Goal: Task Accomplishment & Management: Complete application form

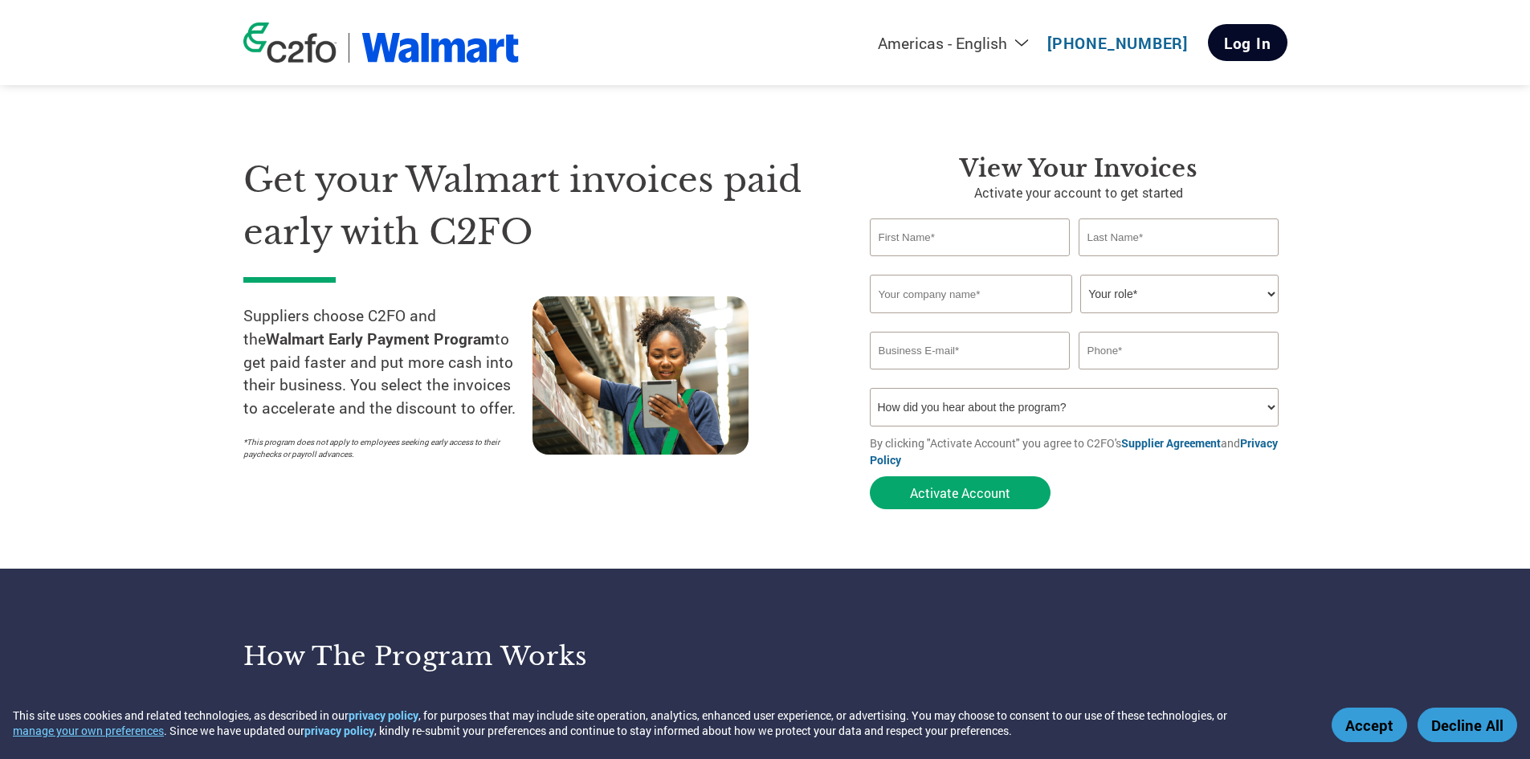
type input "[EMAIL_ADDRESS][DOMAIN_NAME]"
type input "[PHONE_NUMBER]"
click at [1262, 53] on link "Log In" at bounding box center [1248, 42] width 80 height 37
type input "[EMAIL_ADDRESS][DOMAIN_NAME]"
type input "[PHONE_NUMBER]"
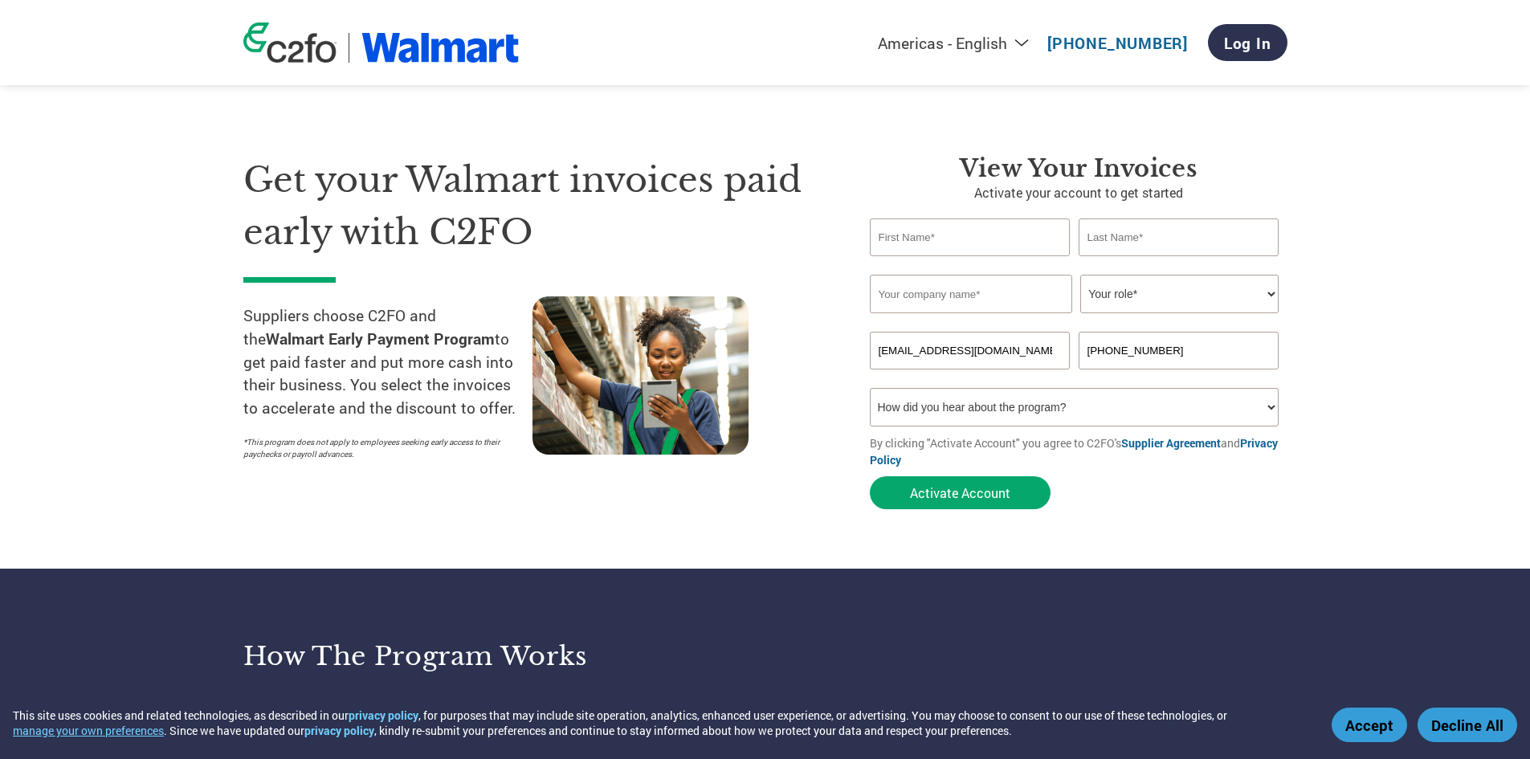
click at [958, 244] on input "text" at bounding box center [970, 237] width 201 height 38
type input "Saad"
click at [1192, 239] on input "text" at bounding box center [1179, 237] width 201 height 38
type input "Mughal"
click at [987, 293] on input "text" at bounding box center [971, 294] width 202 height 39
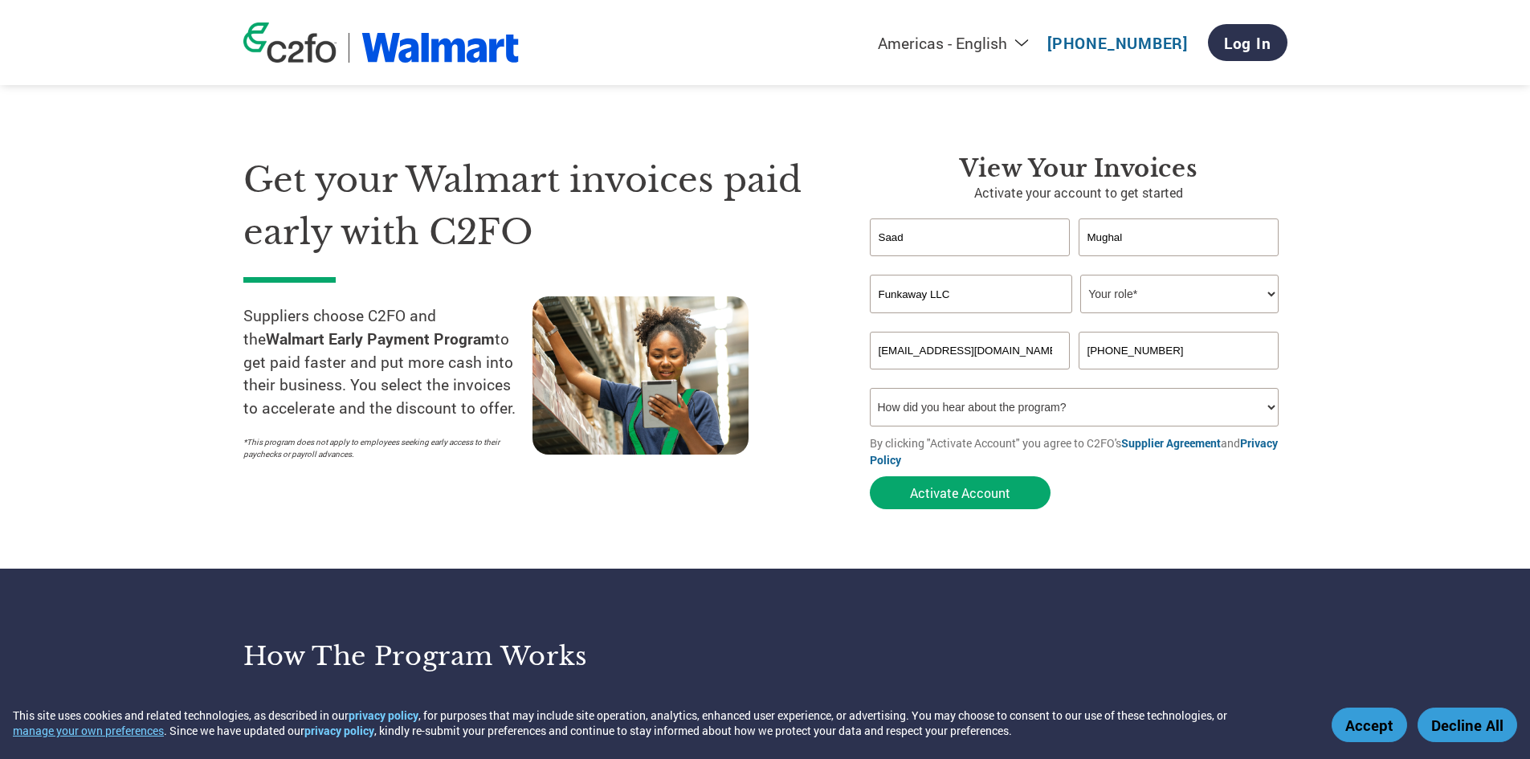
type input "Funkaway LLC"
click at [1181, 291] on select "Your role* CFO Controller Credit Manager Finance Director Treasurer CEO Preside…" at bounding box center [1179, 294] width 198 height 39
select select "CONTROLLER"
click at [1080, 275] on select "Your role* CFO Controller Credit Manager Finance Director Treasurer CEO Preside…" at bounding box center [1179, 294] width 198 height 39
click at [1186, 349] on input "[PHONE_NUMBER]" at bounding box center [1179, 351] width 201 height 38
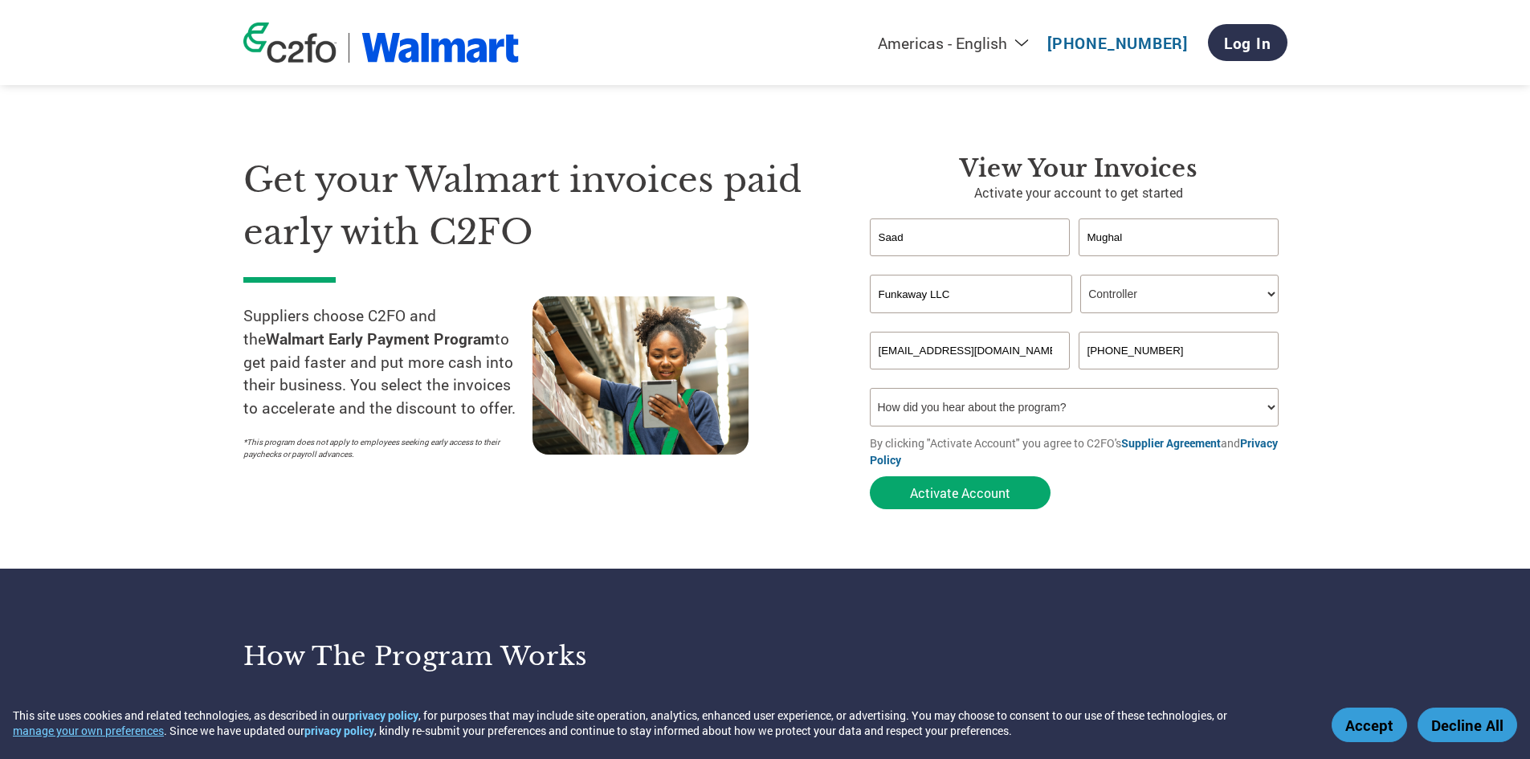
drag, startPoint x: 1189, startPoint y: 348, endPoint x: 1071, endPoint y: 351, distance: 118.9
click at [1071, 351] on div "[EMAIL_ADDRESS][DOMAIN_NAME] [PHONE_NUMBER]" at bounding box center [1079, 351] width 418 height 38
type input "3127144786"
click at [1147, 420] on select "How did you hear about the program? Received a letter Email Social Media Online…" at bounding box center [1075, 407] width 410 height 39
select select "Other"
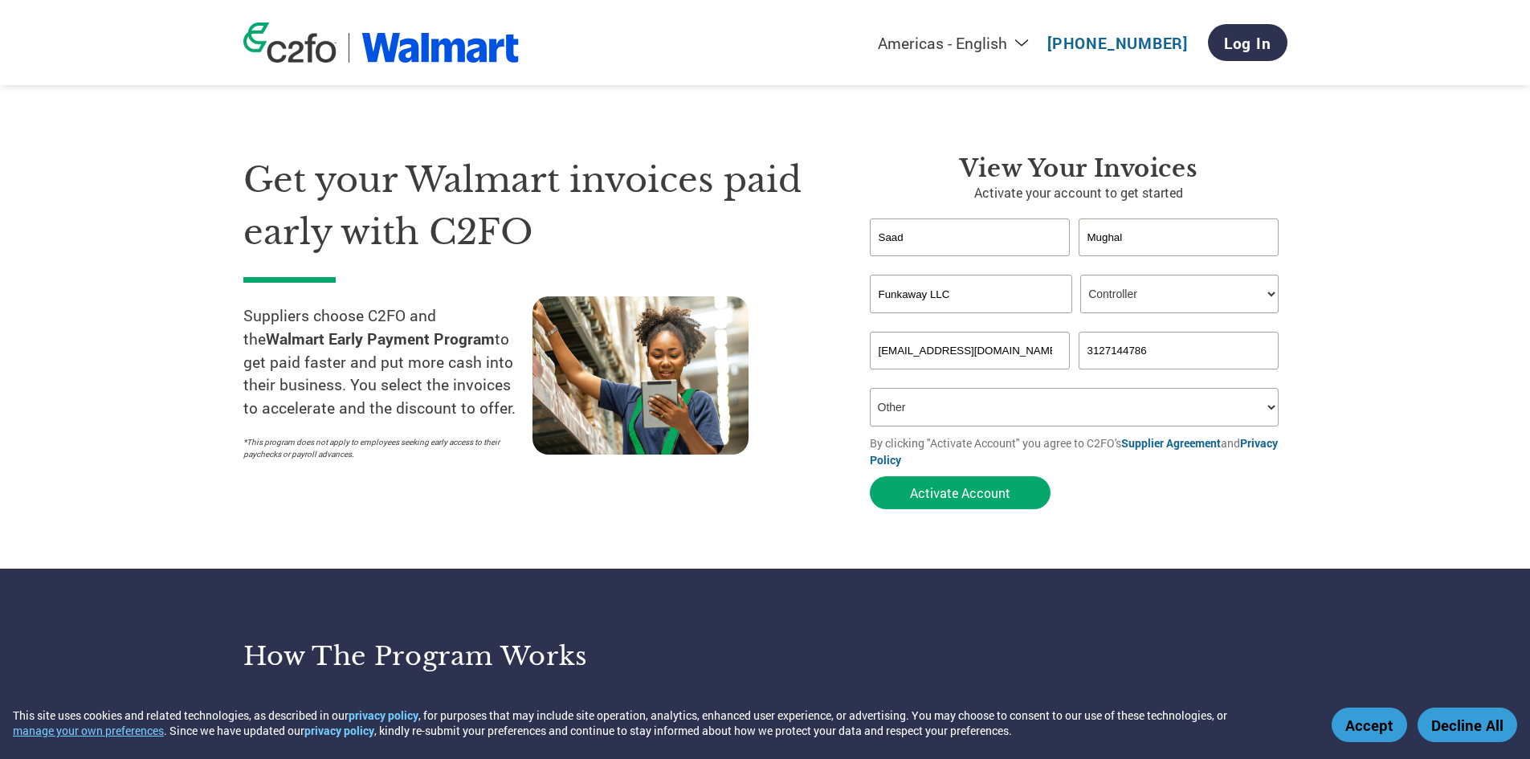
click at [870, 388] on select "How did you hear about the program? Received a letter Email Social Media Online…" at bounding box center [1075, 407] width 410 height 39
click at [1001, 493] on button "Activate Account" at bounding box center [960, 492] width 181 height 33
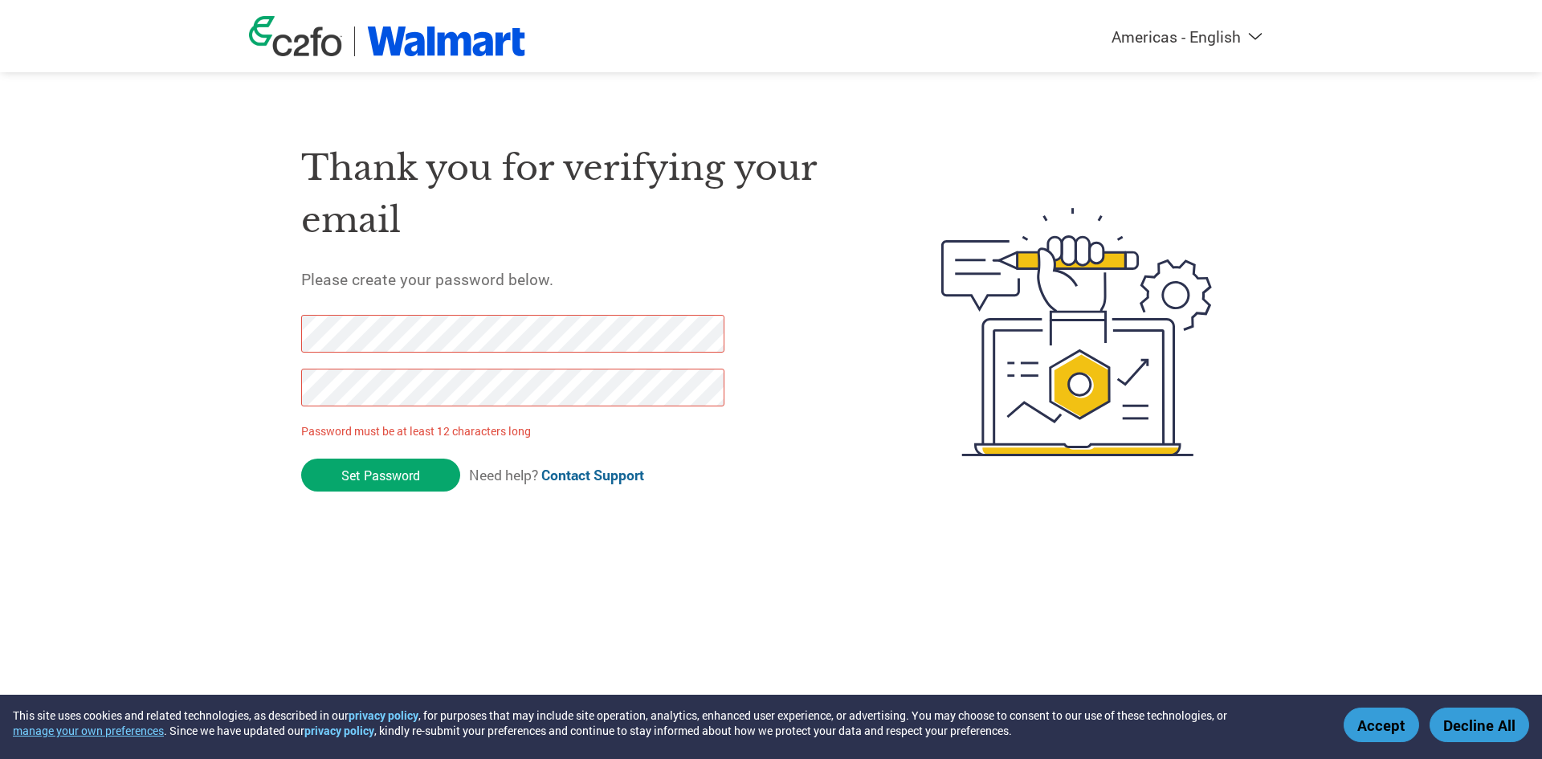
drag, startPoint x: 373, startPoint y: 483, endPoint x: 128, endPoint y: 326, distance: 291.2
click at [128, 326] on div "Americas - English Américas - Español Américas - Português Amériques - Français…" at bounding box center [771, 268] width 1542 height 536
click at [247, 385] on div "Americas - English Américas - Español Américas - Português Amériques - Français…" at bounding box center [771, 268] width 1542 height 536
click at [177, 356] on div "Americas - English Américas - Español Américas - Português Amériques - Français…" at bounding box center [771, 268] width 1542 height 536
click at [62, 332] on div "Americas - English Américas - Español Américas - Português Amériques - Français…" at bounding box center [771, 268] width 1542 height 536
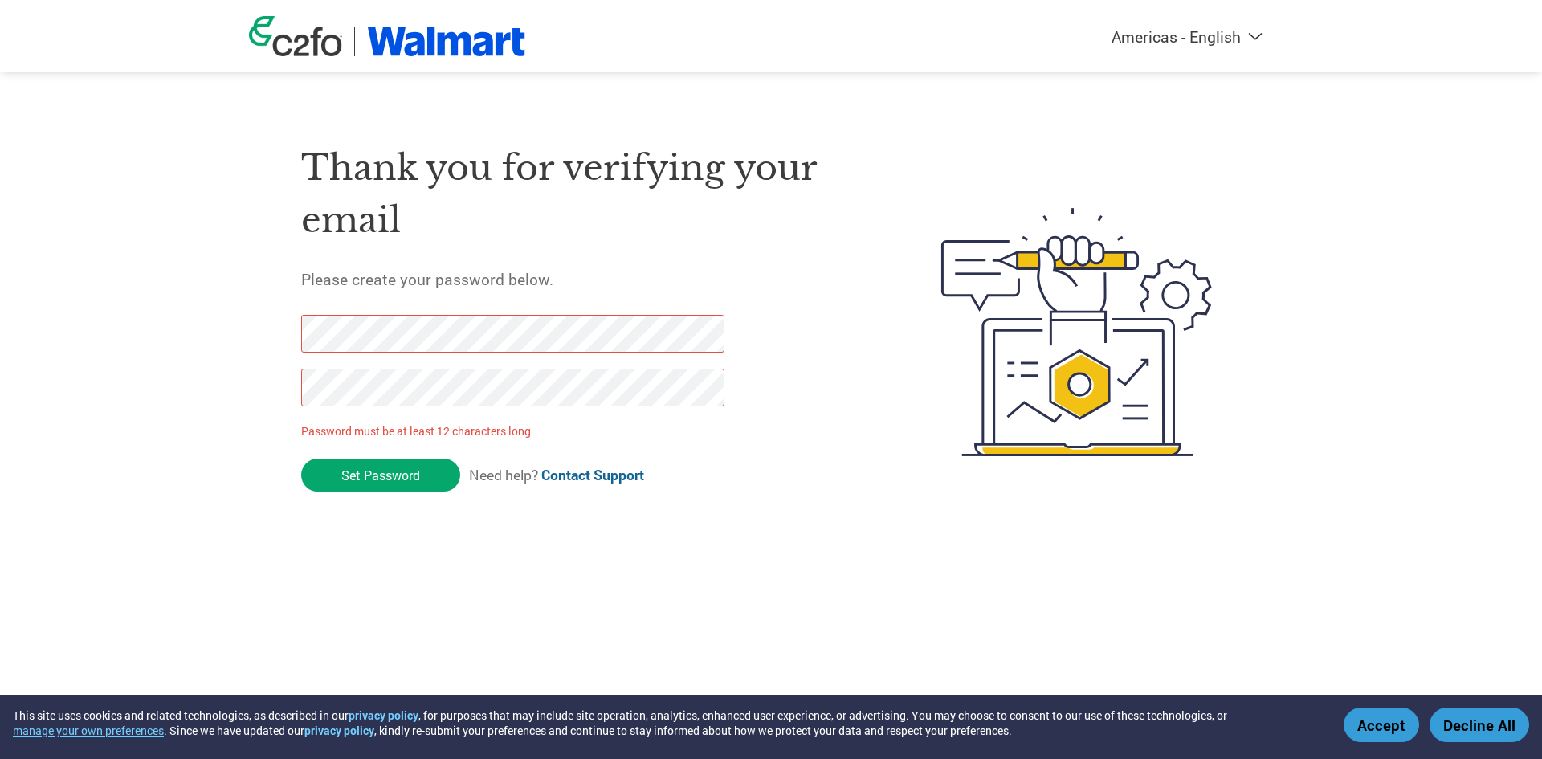
click at [62, 332] on div "Americas - English Américas - Español Américas - Português Amériques - Français…" at bounding box center [771, 268] width 1542 height 536
click at [276, 512] on div "Thank you for verifying your email Please create your password below. Password …" at bounding box center [771, 333] width 1044 height 426
click at [391, 475] on input "Set Password" at bounding box center [380, 475] width 159 height 33
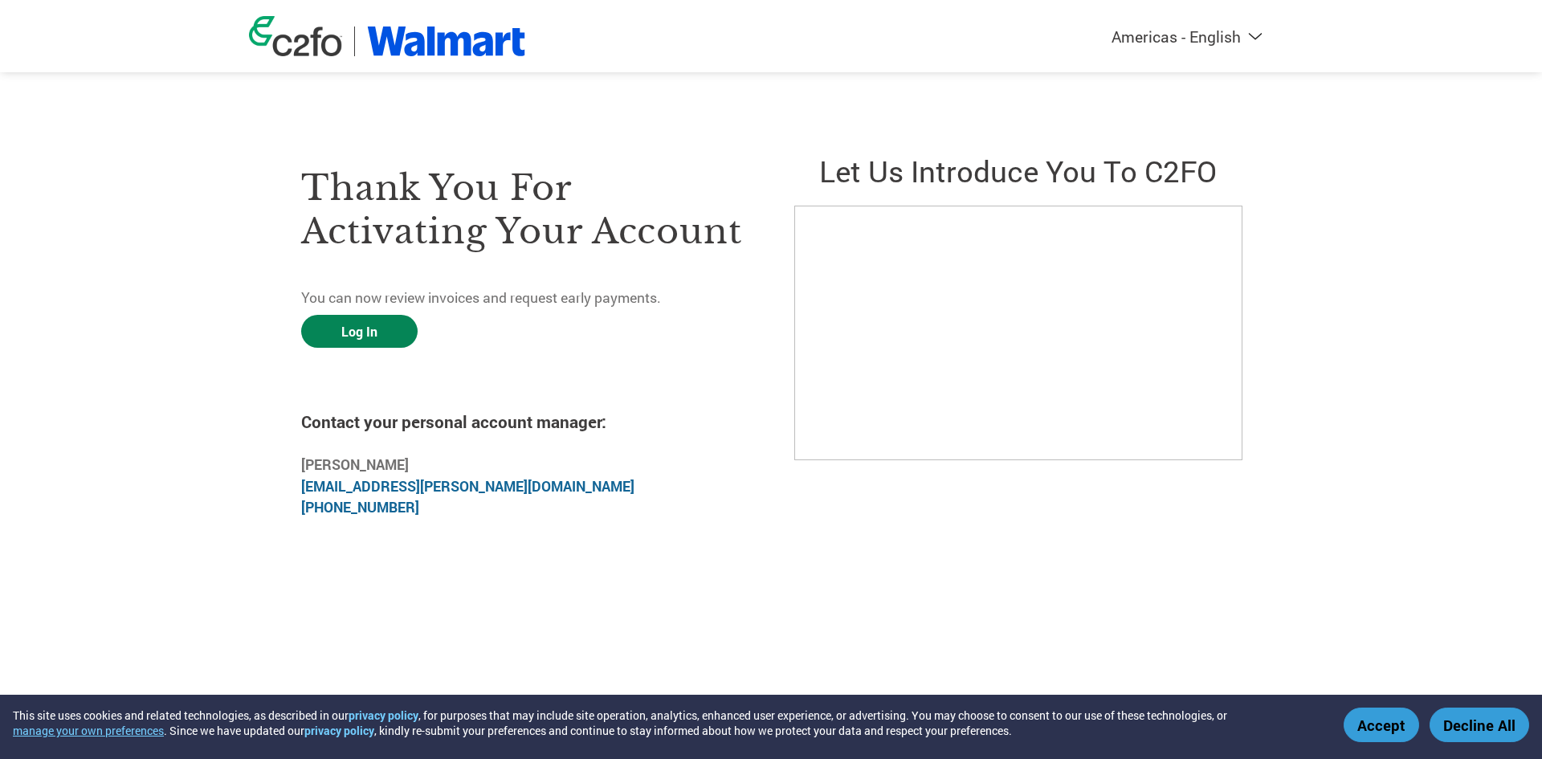
click at [336, 345] on link "Log In" at bounding box center [359, 331] width 116 height 33
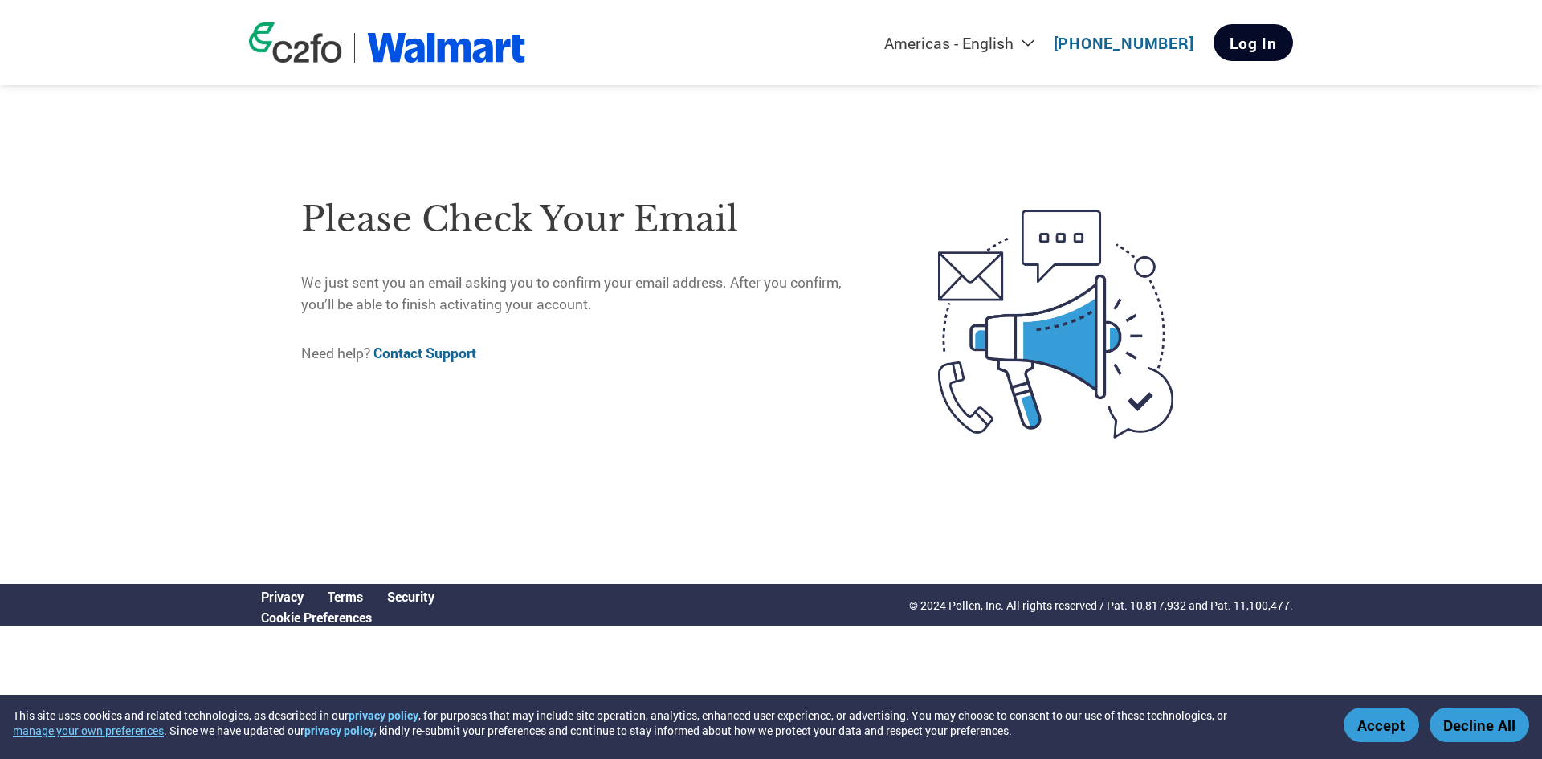
click at [1229, 27] on link "Log In" at bounding box center [1253, 42] width 80 height 37
